Goal: Find specific page/section: Find specific page/section

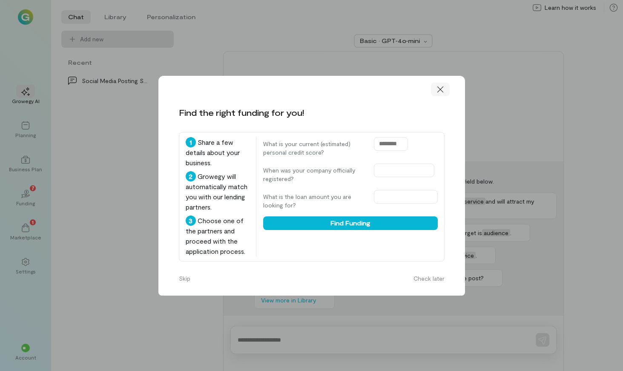
click at [444, 89] on div at bounding box center [440, 90] width 19 height 14
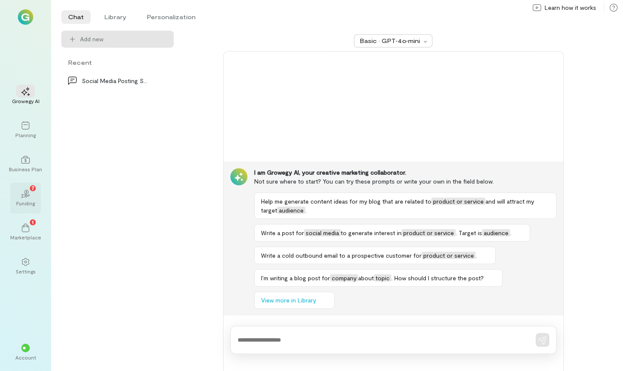
click at [30, 198] on div "02 7" at bounding box center [25, 193] width 19 height 13
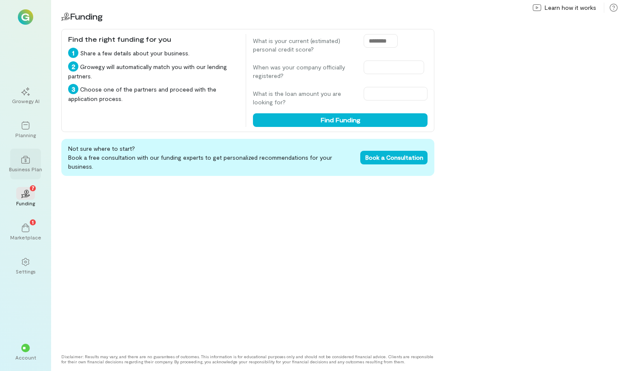
click at [23, 165] on div at bounding box center [25, 159] width 19 height 13
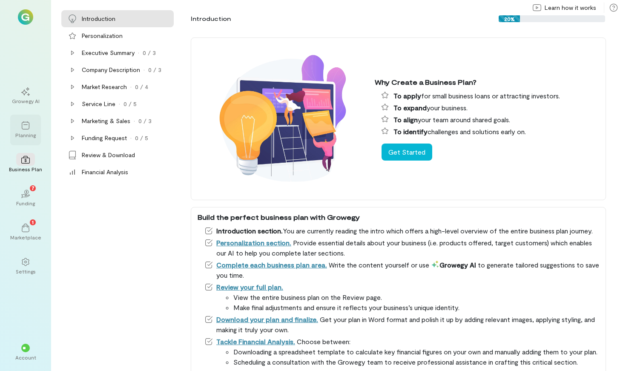
click at [20, 118] on div "Planning" at bounding box center [25, 130] width 31 height 31
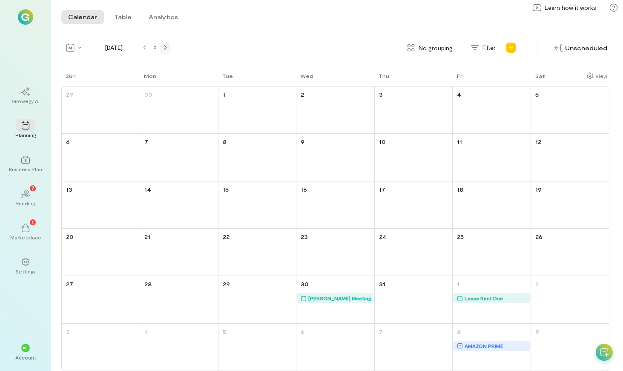
click at [167, 51] on div at bounding box center [165, 48] width 10 height 14
